Goal: Task Accomplishment & Management: Manage account settings

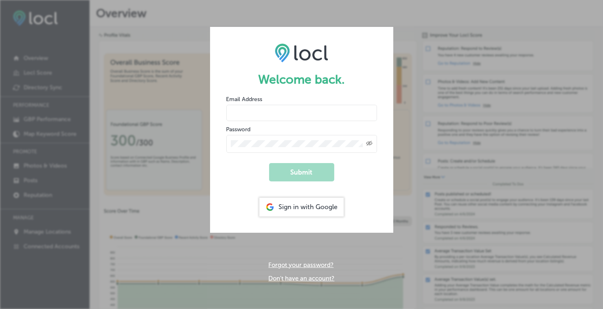
click at [282, 110] on input "email" at bounding box center [301, 113] width 151 height 16
type input "[PERSON_NAME][EMAIL_ADDRESS][DOMAIN_NAME]"
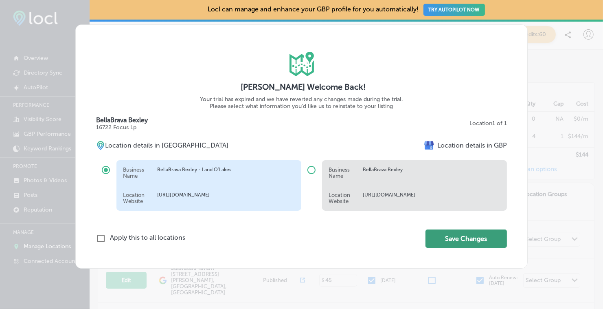
click at [466, 237] on button "Save Changes" at bounding box center [465, 238] width 81 height 18
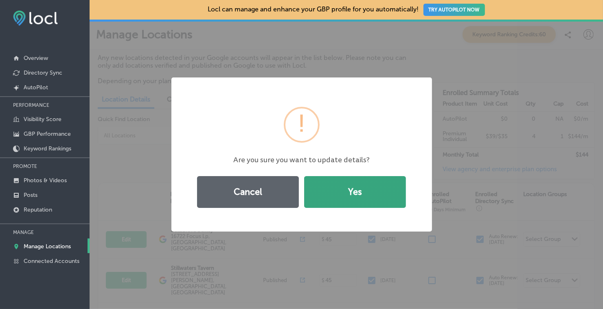
click at [355, 187] on button "Yes" at bounding box center [355, 192] width 102 height 32
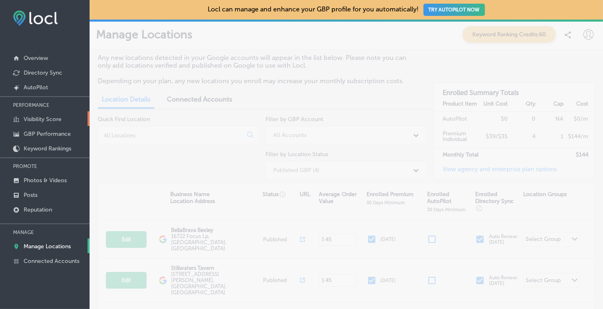
click at [38, 117] on p "Visibility Score" at bounding box center [43, 119] width 38 height 7
